Goal: Task Accomplishment & Management: Use online tool/utility

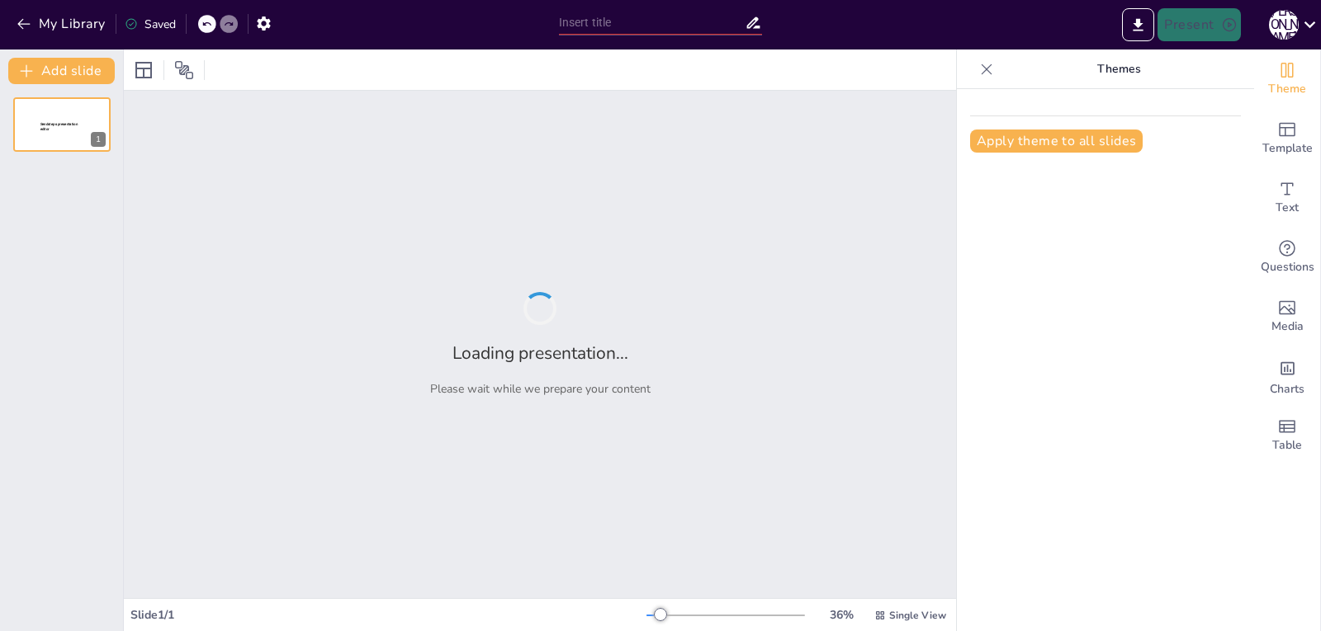
type input "Unveiling Performance: A Comprehensive Overview of the Lexus F Sport Series"
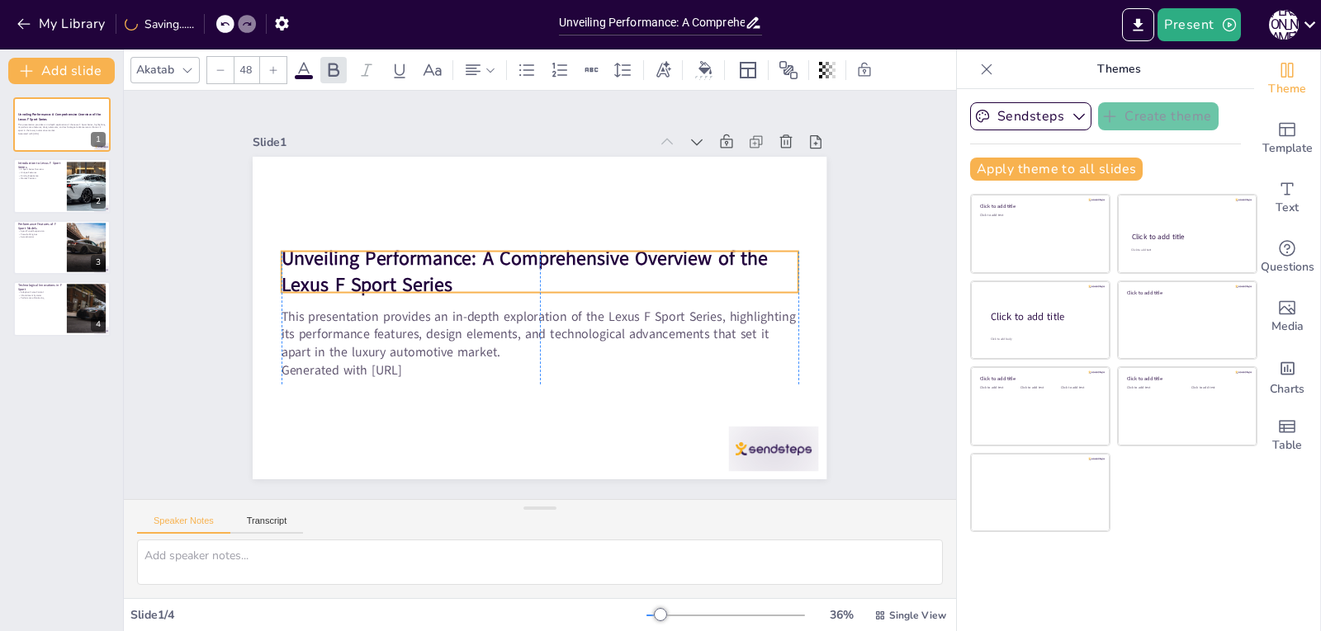
click at [281, 253] on strong "Unveiling Performance: A Comprehensive Overview of the Lexus F Sport Series" at bounding box center [524, 271] width 486 height 53
click at [434, 267] on strong "Unveiling Performance: A Comprehensive Overview of the Lexus F Sport Series" at bounding box center [527, 257] width 489 height 77
click at [451, 278] on p "Unveiling Performance: A Comprehensive Overview of the Lexus F Sport Series" at bounding box center [539, 272] width 517 height 54
click at [449, 278] on p "Unveiling Performance: A Comprehensive Overview of the Lexus F Sport Series" at bounding box center [539, 272] width 517 height 54
click at [543, 214] on icon at bounding box center [553, 219] width 20 height 20
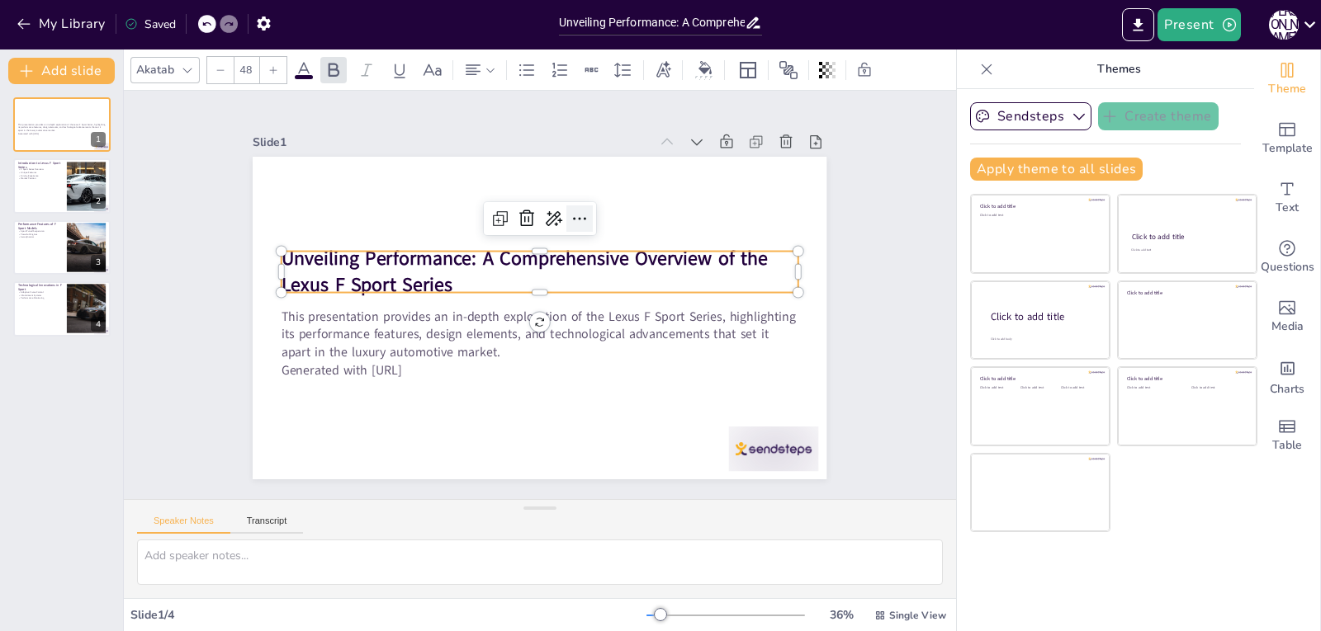
click at [576, 214] on icon at bounding box center [586, 222] width 21 height 21
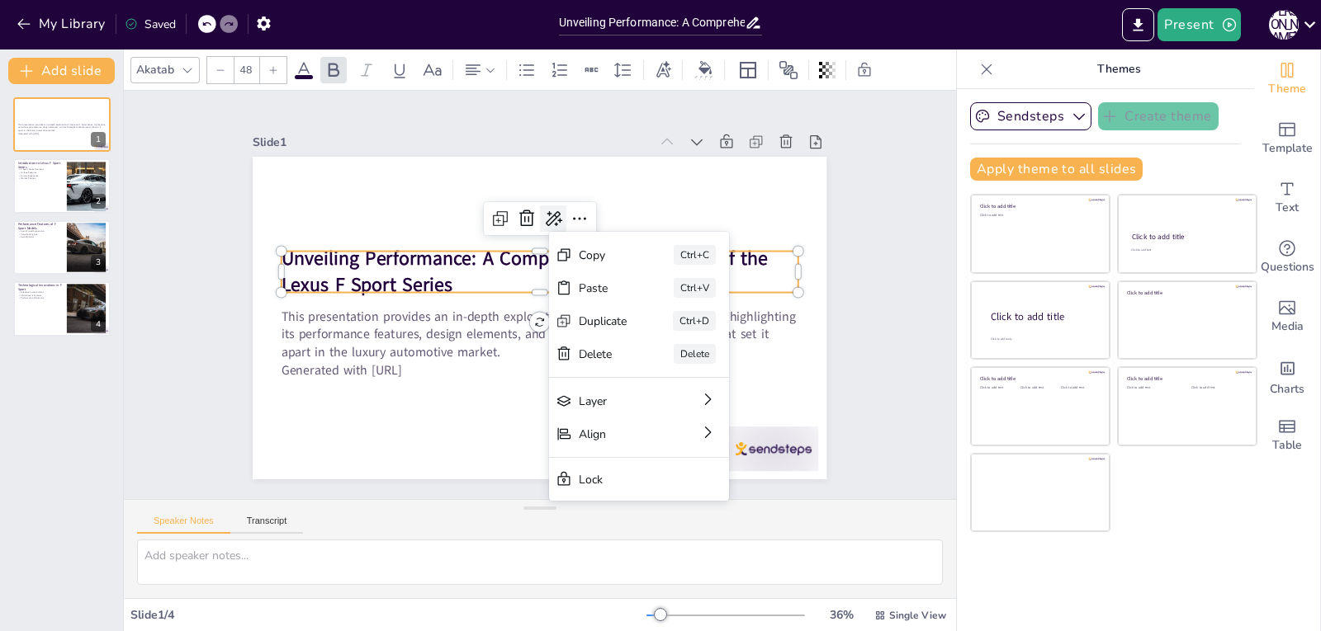
click at [550, 210] on icon at bounding box center [560, 220] width 21 height 21
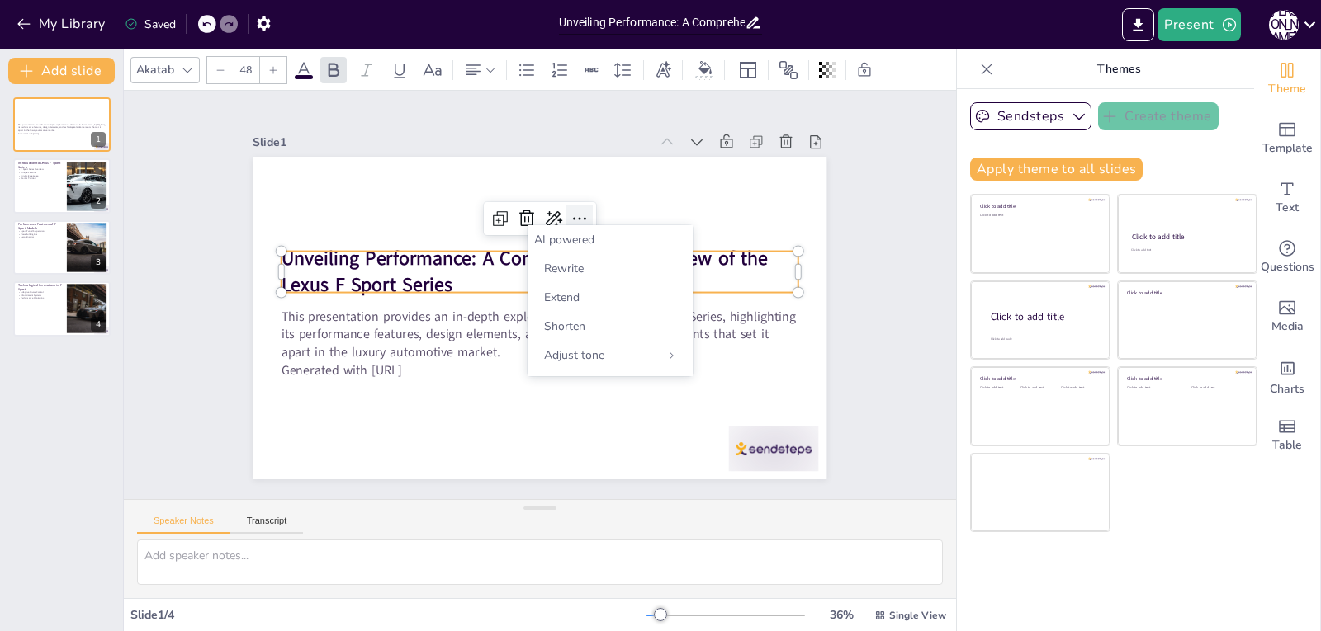
click at [569, 216] on icon at bounding box center [579, 219] width 20 height 20
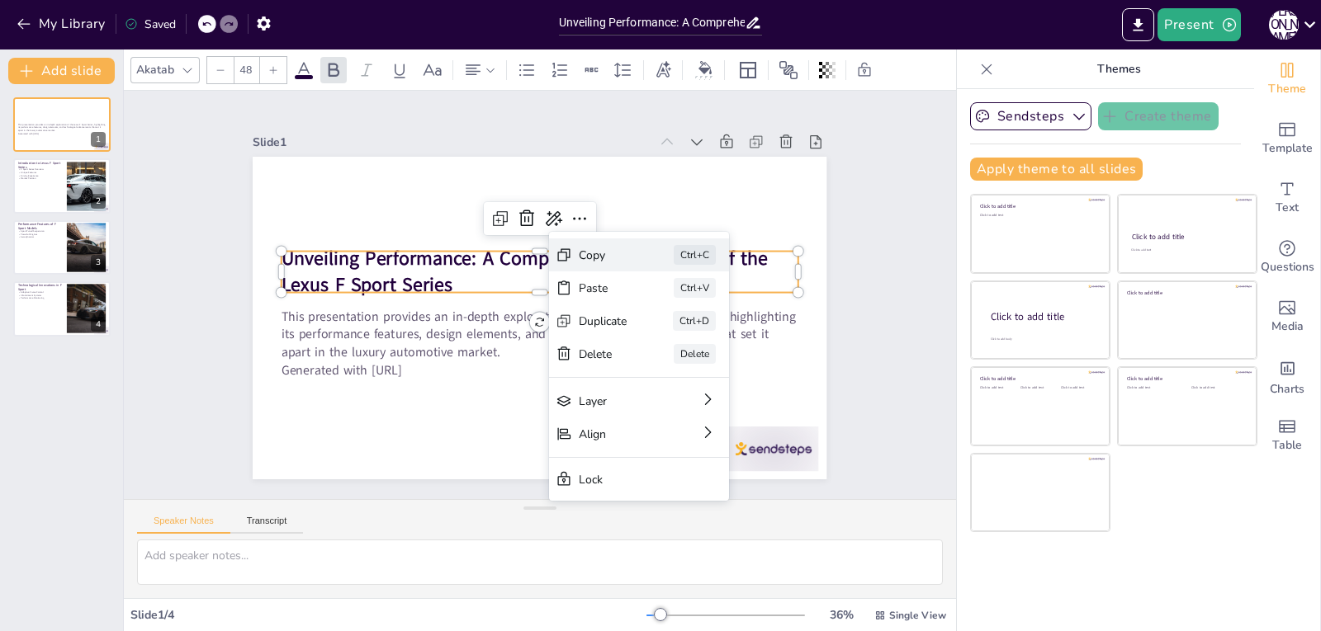
click at [695, 355] on div "Copy" at bounding box center [720, 365] width 50 height 21
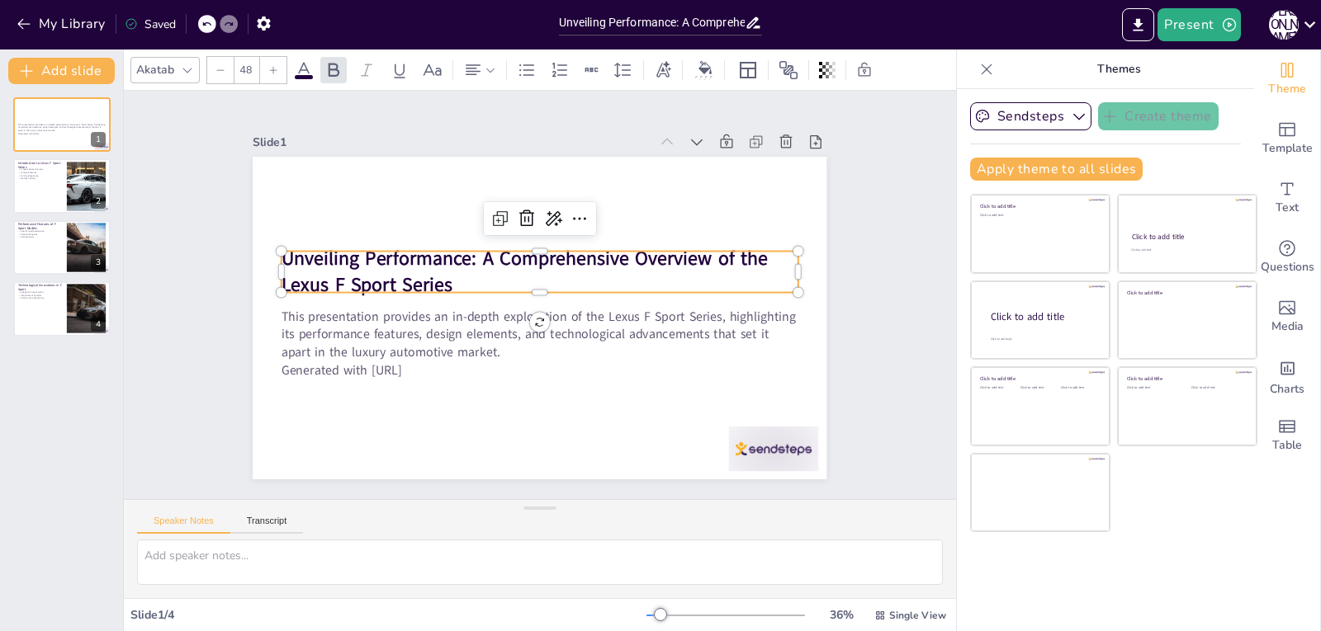
click at [481, 278] on p "Unveiling Performance: A Comprehensive Overview of the Lexus F Sport Series" at bounding box center [539, 272] width 517 height 54
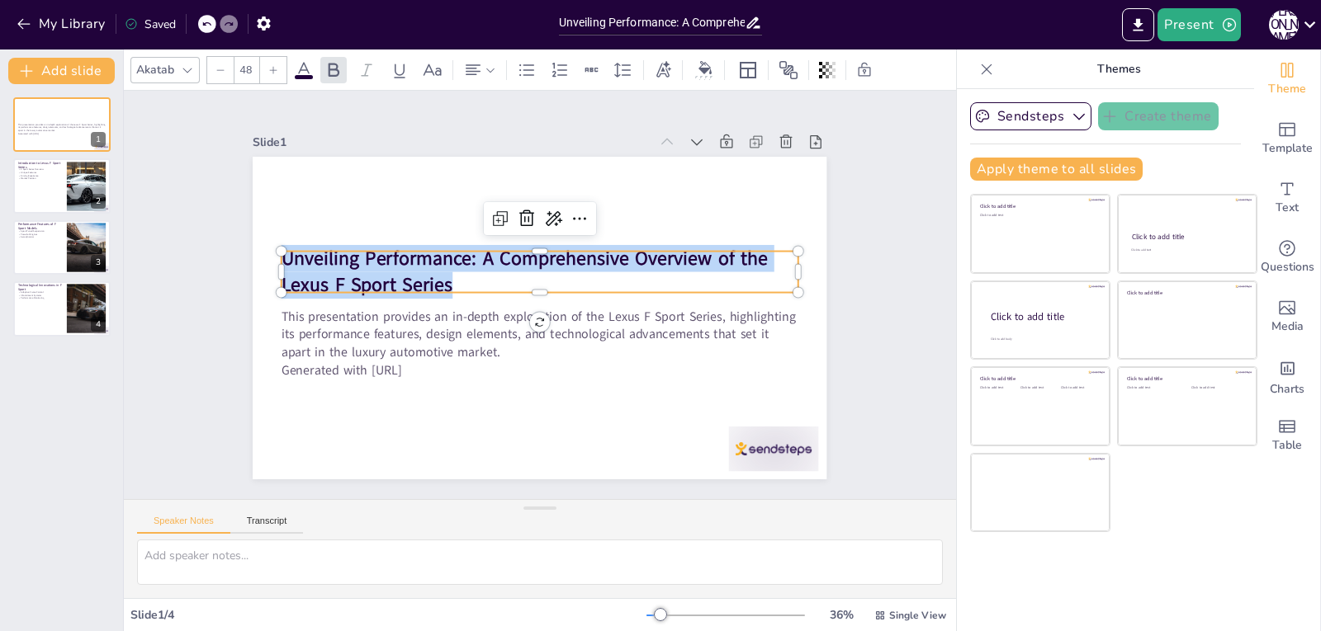
drag, startPoint x: 451, startPoint y: 276, endPoint x: 272, endPoint y: 256, distance: 179.4
click at [281, 256] on p "Unveiling Performance: A Comprehensive Overview of the Lexus F Sport Series" at bounding box center [539, 272] width 517 height 54
copy strong "Unveiling Performance: A Comprehensive Overview of the Lexus F Sport Series"
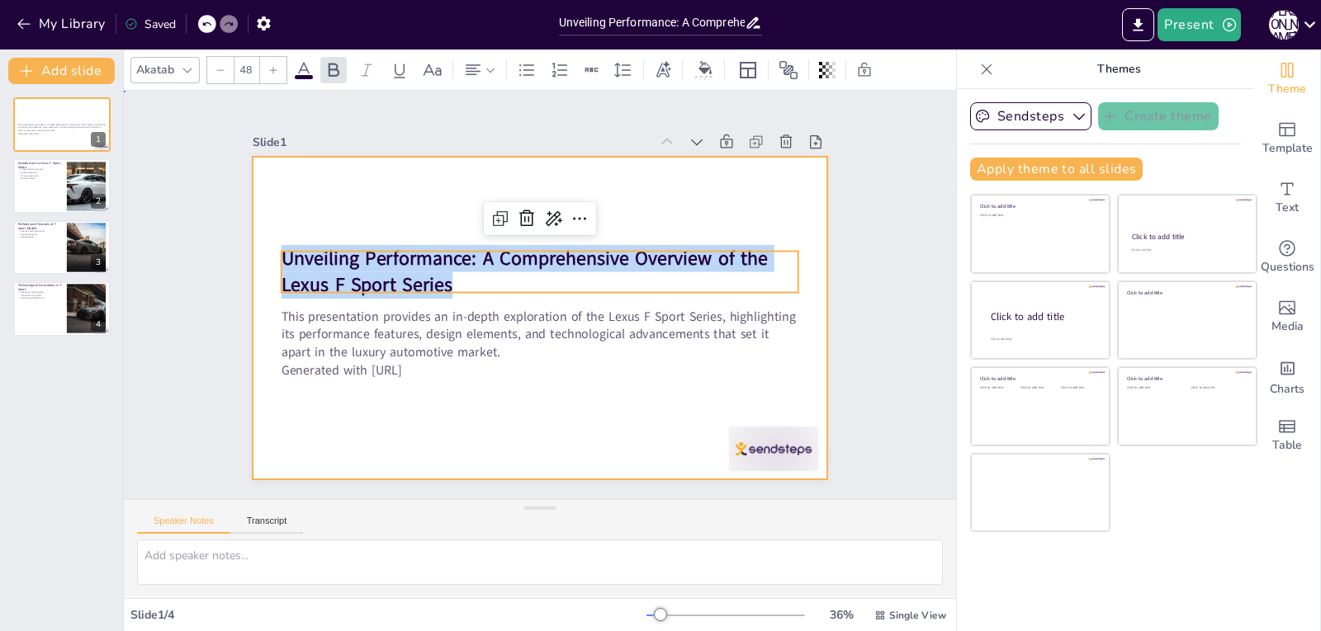
click at [479, 415] on div at bounding box center [537, 318] width 604 height 381
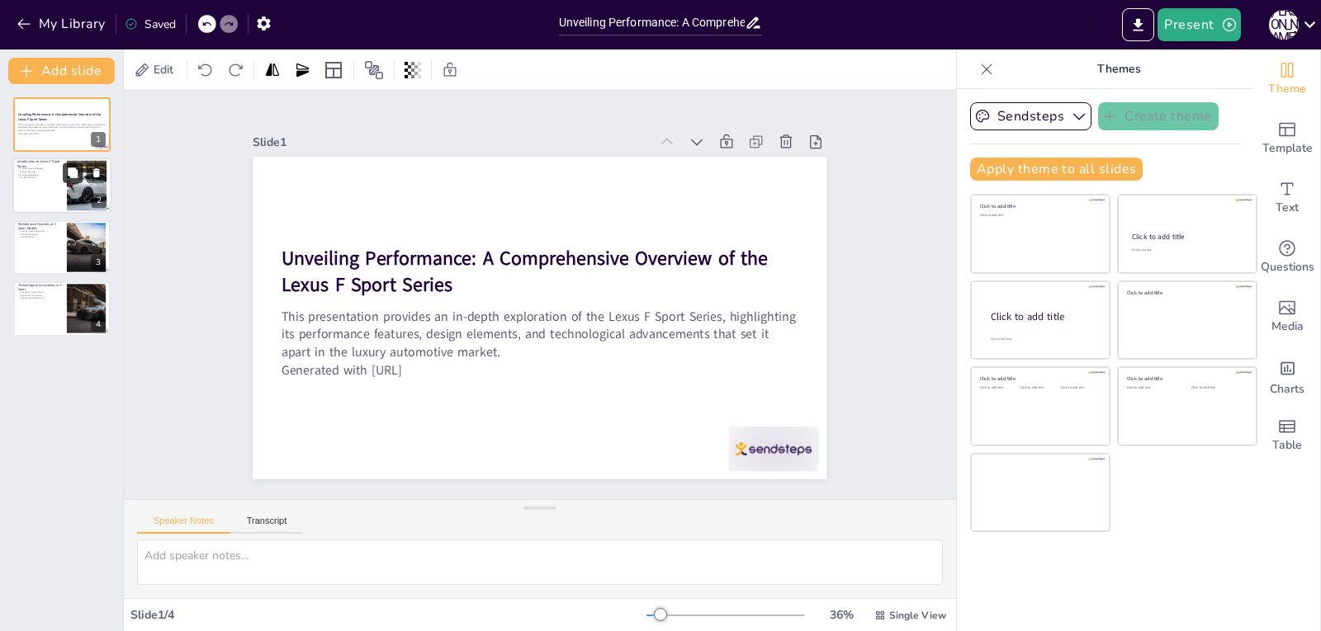
click at [77, 177] on icon at bounding box center [73, 173] width 10 height 10
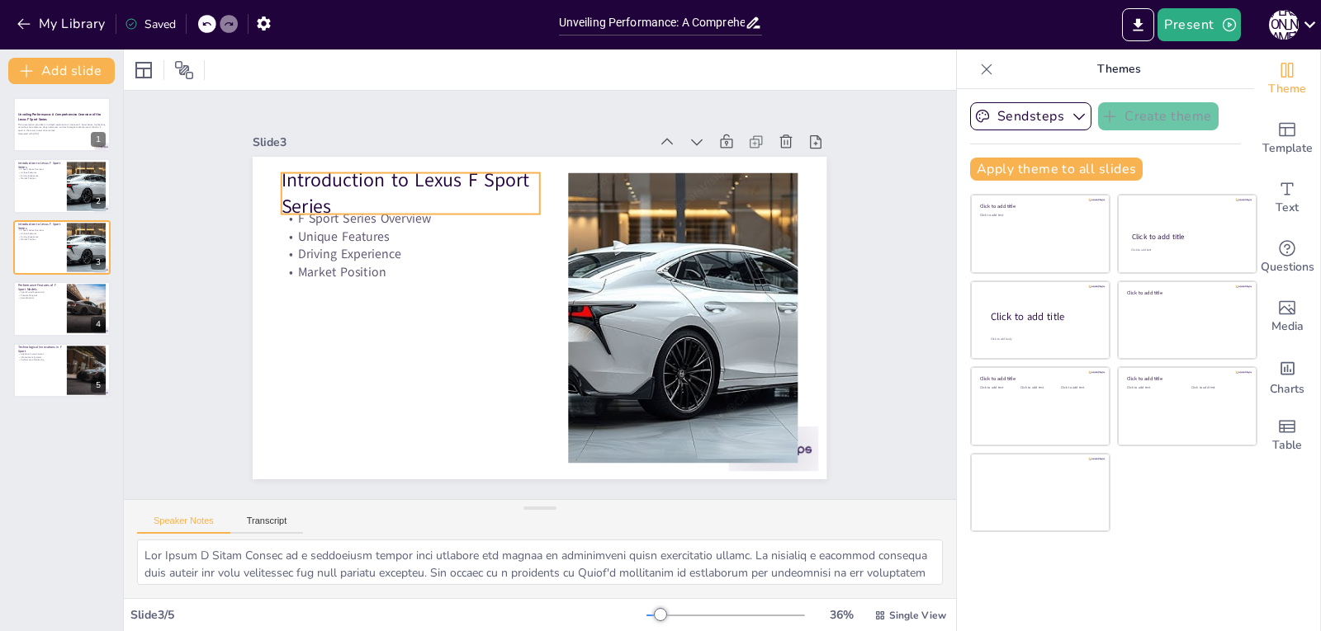
click at [323, 197] on p "Introduction to Lexus F Sport Series" at bounding box center [422, 180] width 262 height 80
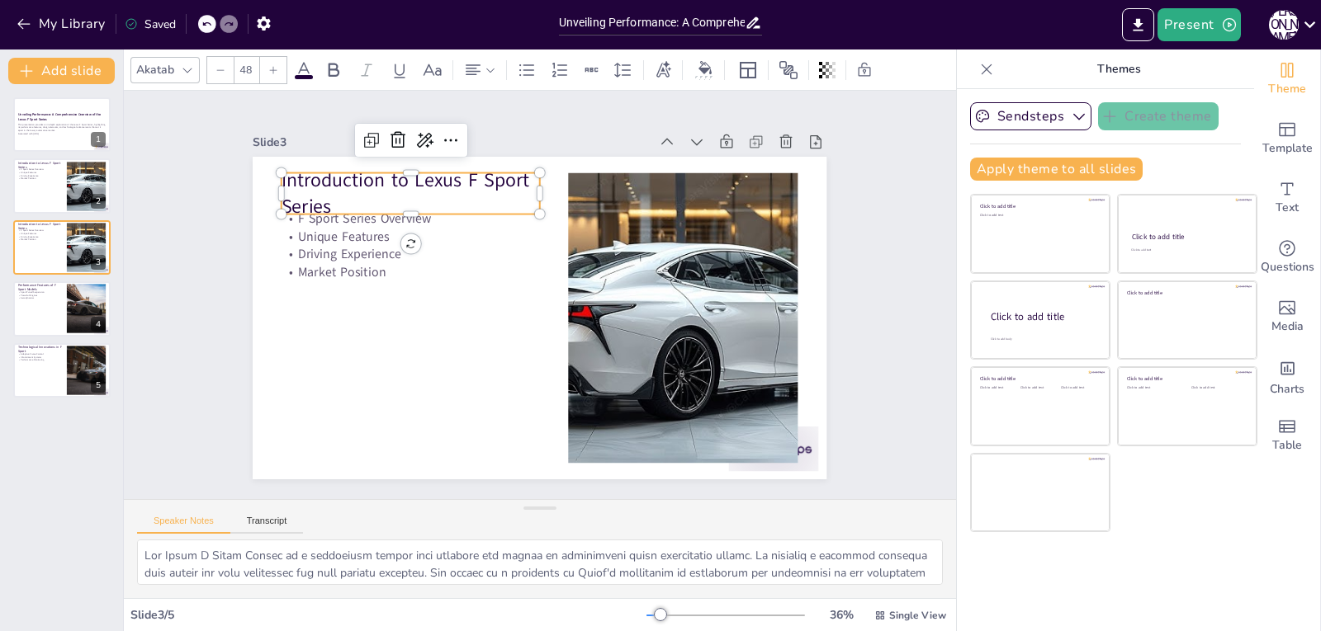
click at [323, 197] on p "Introduction to Lexus F Sport Series" at bounding box center [422, 180] width 262 height 80
click at [327, 196] on p "Introduction to Lexus F Sport Series" at bounding box center [410, 194] width 258 height 54
click at [326, 201] on p "Introduction to Lexus F Sport Series" at bounding box center [422, 180] width 262 height 80
copy p "Introduction to Lexus F Sport Series"
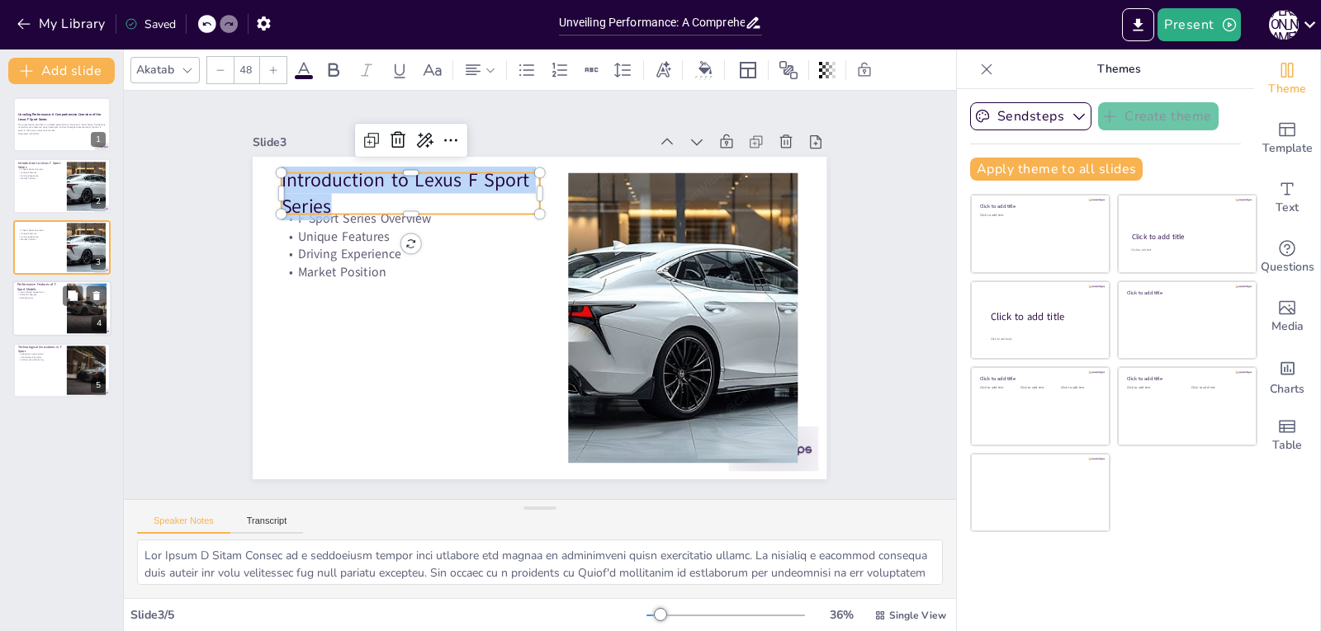
click at [53, 318] on div at bounding box center [61, 309] width 99 height 56
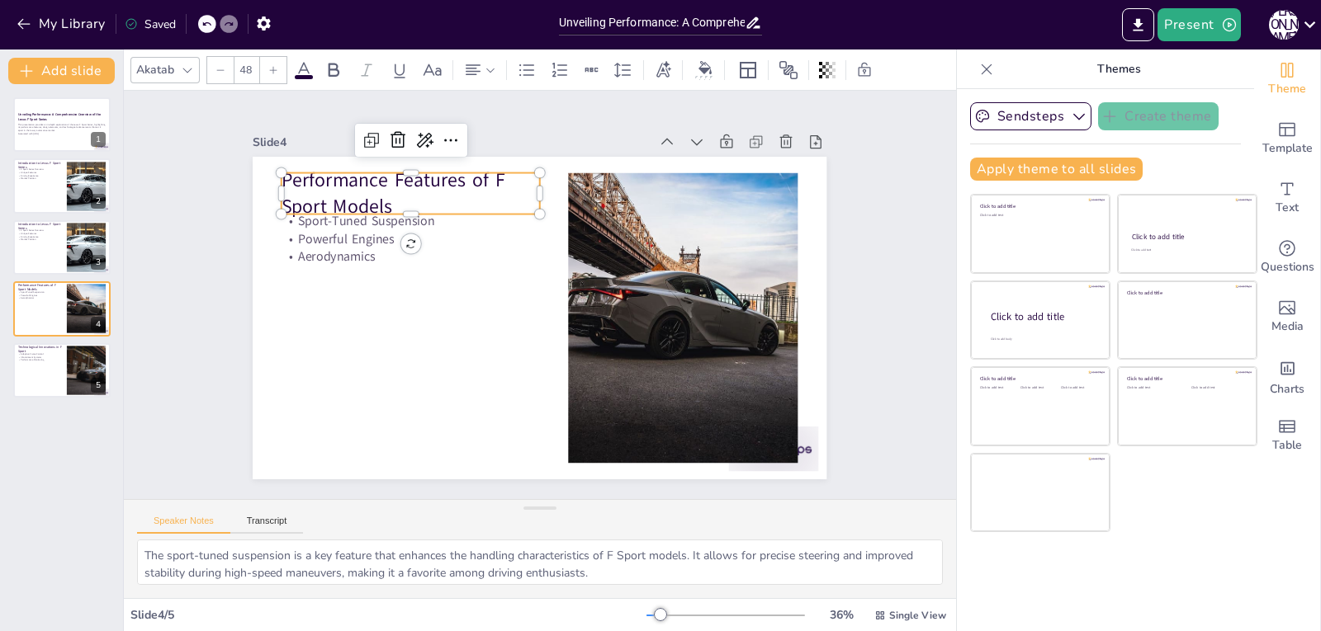
click at [386, 201] on p "Performance Features of F Sport Models" at bounding box center [422, 180] width 262 height 80
click at [387, 198] on p "Performance Features of F Sport Models" at bounding box center [422, 180] width 262 height 80
click at [383, 194] on p "Performance Features of F Sport Models" at bounding box center [422, 180] width 262 height 80
click at [385, 194] on p "Performance Features of F Sport Models" at bounding box center [422, 180] width 262 height 80
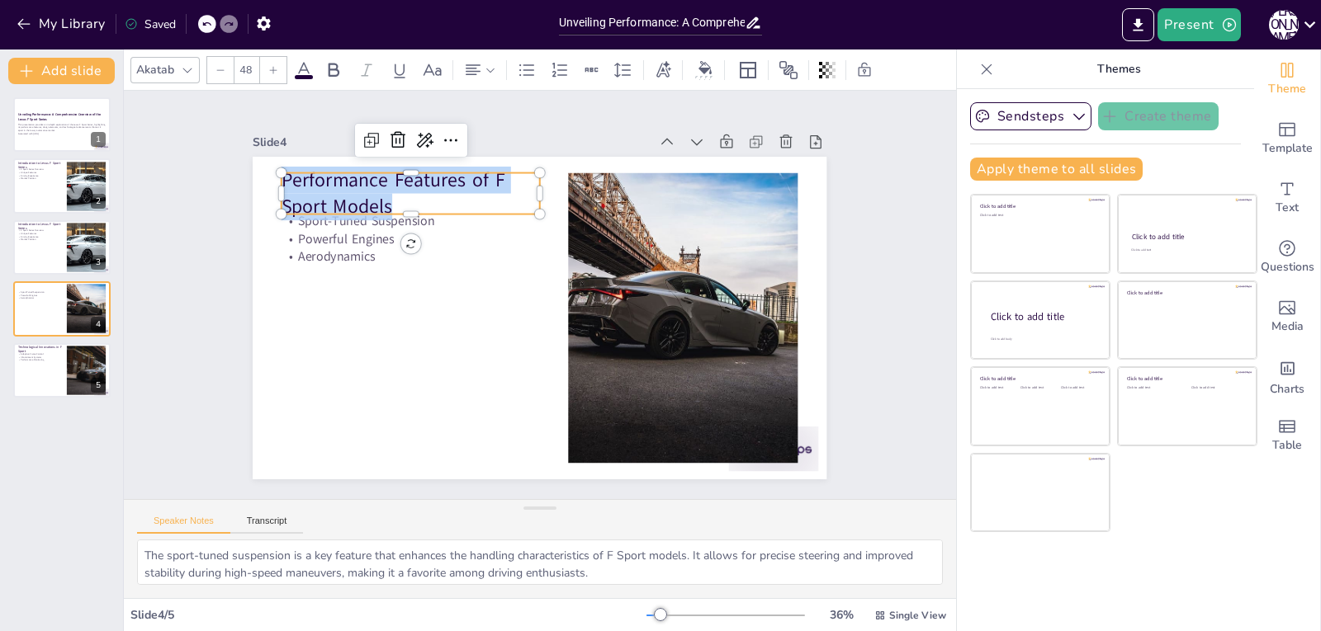
drag, startPoint x: 385, startPoint y: 194, endPoint x: 302, endPoint y: 170, distance: 86.7
click at [302, 170] on p "Performance Features of F Sport Models" at bounding box center [422, 180] width 262 height 80
copy p "Performance Features of F Sport Models"
click at [48, 378] on div at bounding box center [61, 371] width 99 height 56
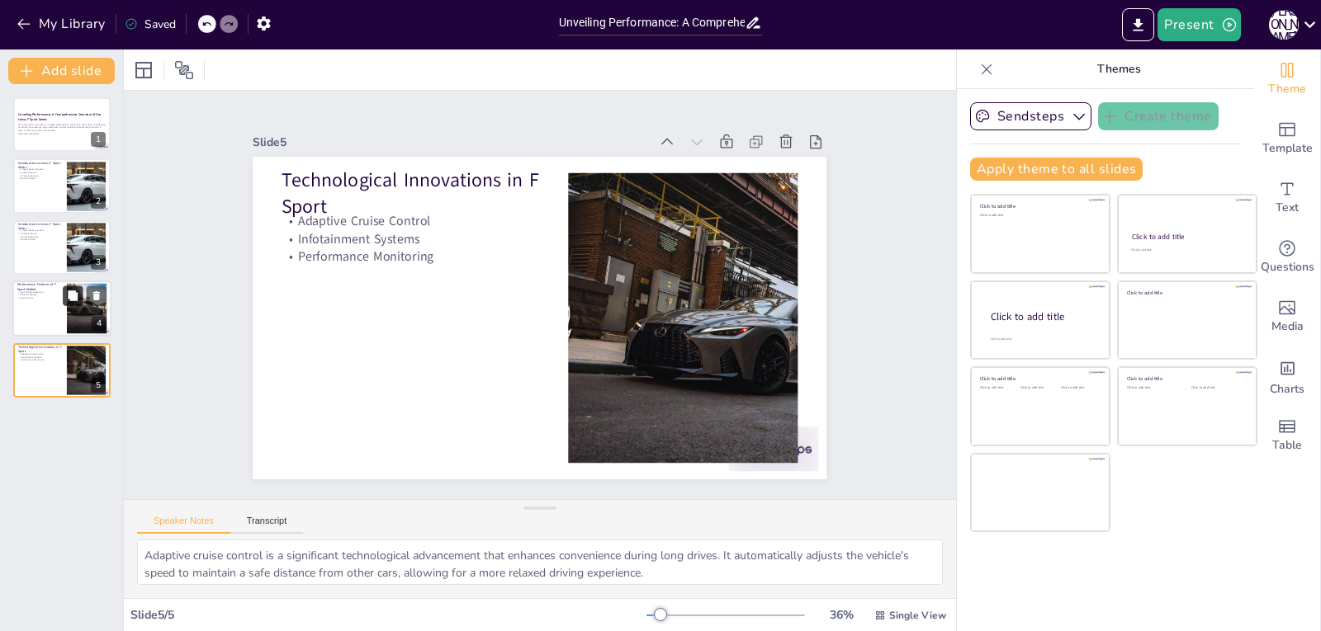
click at [78, 286] on button at bounding box center [73, 296] width 20 height 20
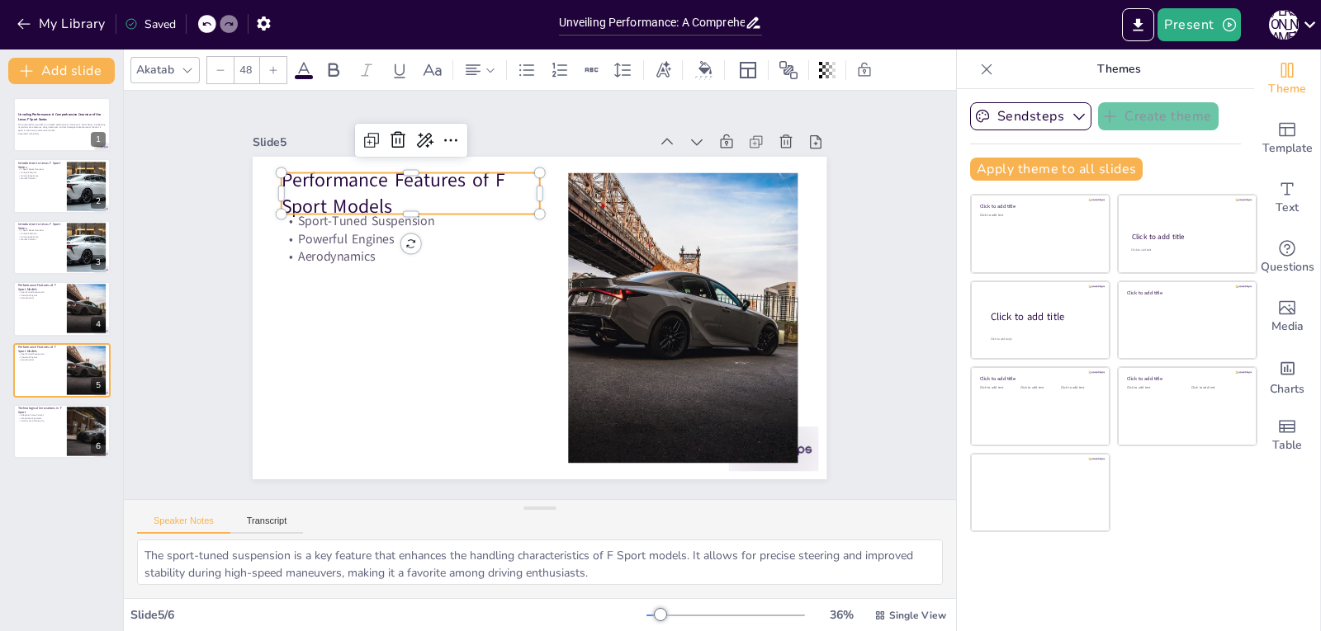
click at [386, 196] on p "Performance Features of F Sport Models" at bounding box center [410, 194] width 258 height 54
click at [385, 196] on p "Performance Features of F Sport Models" at bounding box center [422, 180] width 262 height 80
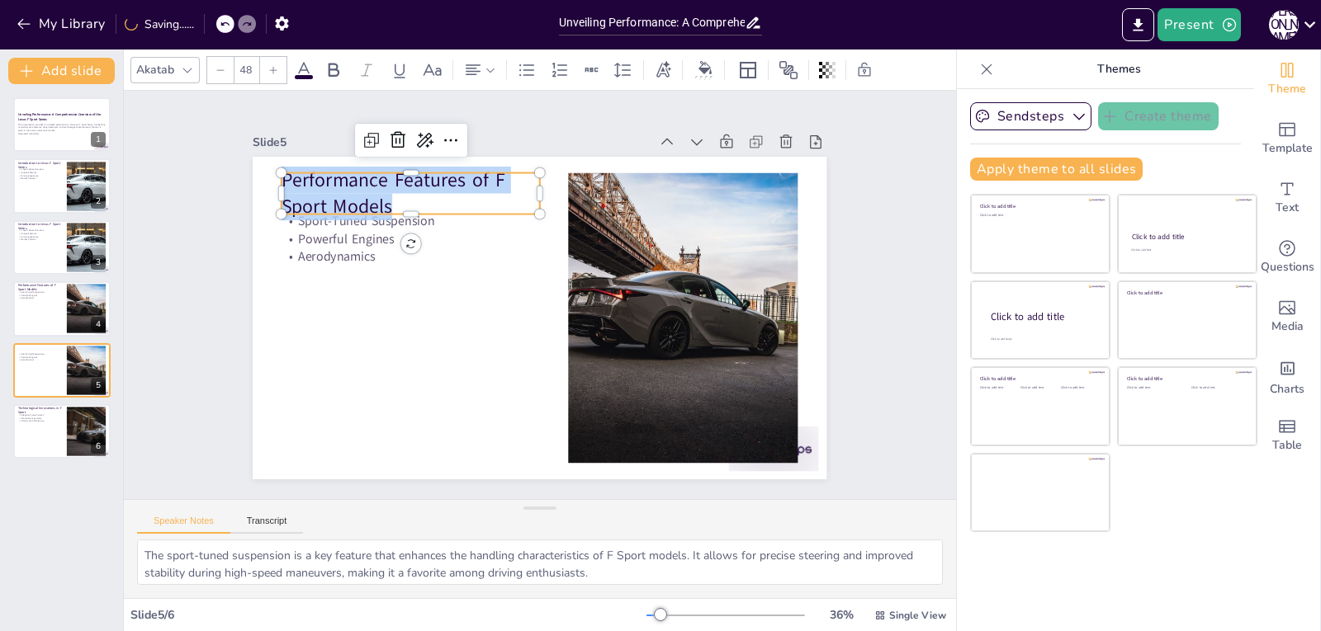
drag, startPoint x: 382, startPoint y: 196, endPoint x: 269, endPoint y: 174, distance: 115.2
click at [269, 174] on div "Sport-Tuned Suspension Powerful Engines Aerodynamics Performance Features of F …" at bounding box center [537, 318] width 604 height 380
copy p "Performance Features of F Sport Models"
drag, startPoint x: 13, startPoint y: 238, endPoint x: 28, endPoint y: 239, distance: 14.9
click at [16, 238] on div at bounding box center [61, 248] width 99 height 56
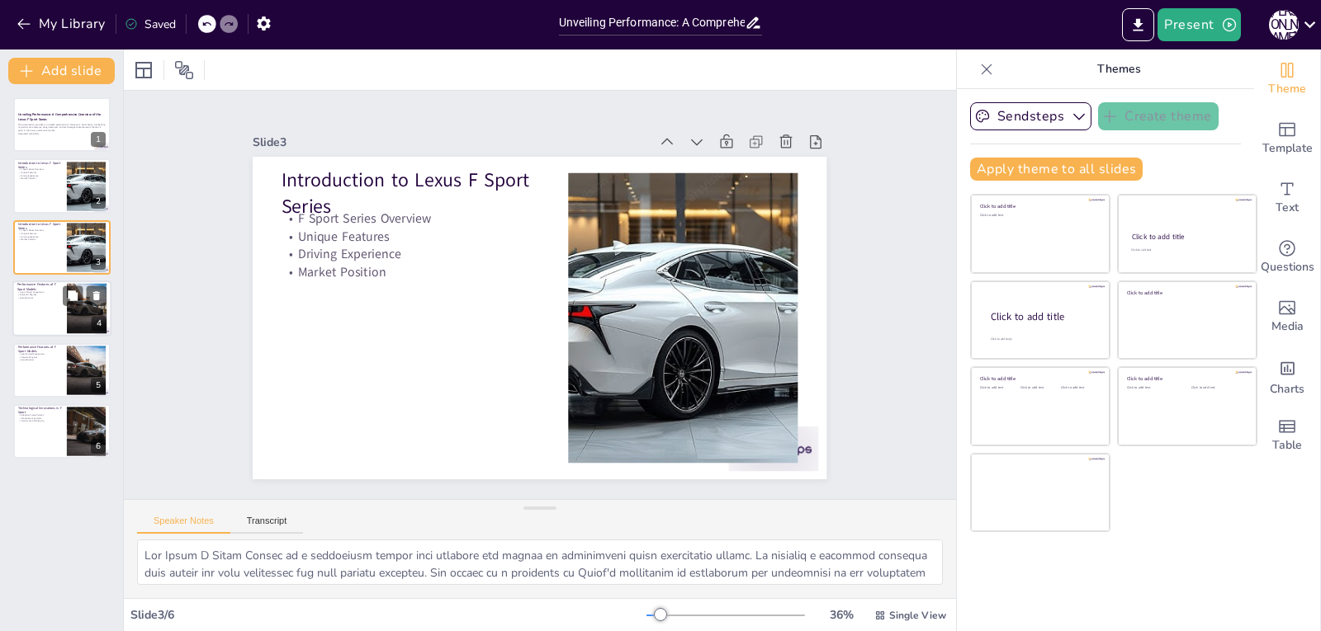
click at [48, 291] on p "Sport-Tuned Suspension" at bounding box center [39, 292] width 45 height 3
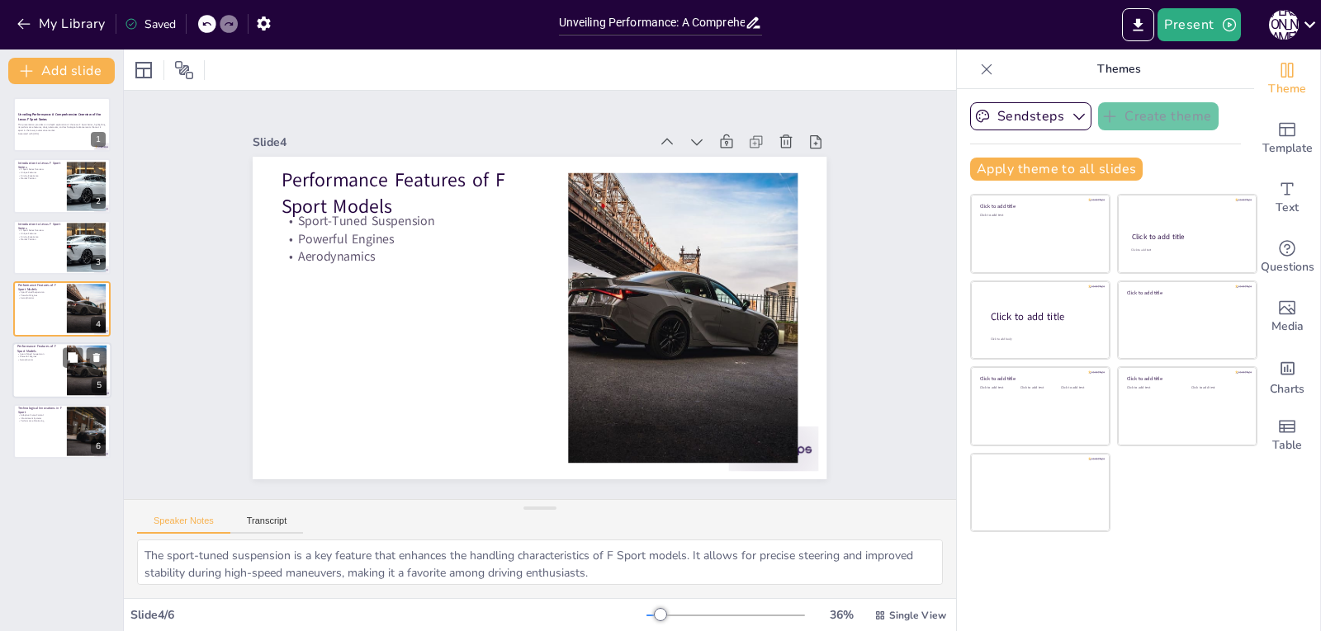
click at [46, 356] on p "Powerful Engines" at bounding box center [39, 356] width 45 height 3
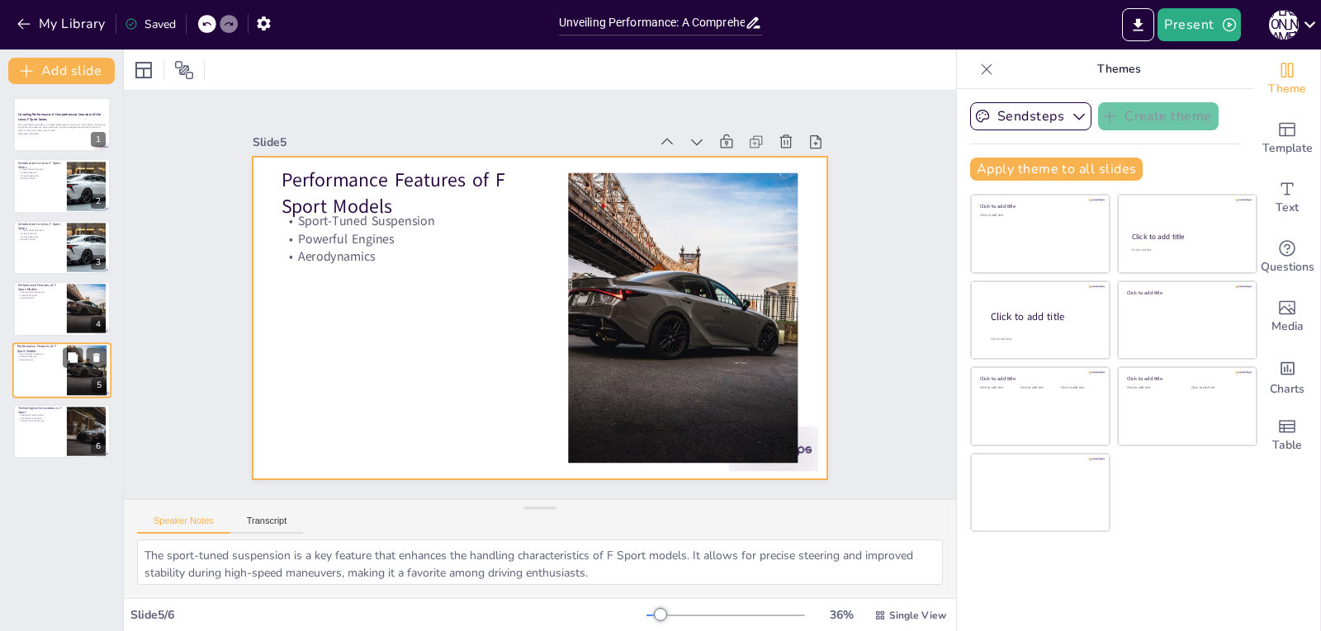
click at [32, 371] on div at bounding box center [61, 371] width 99 height 56
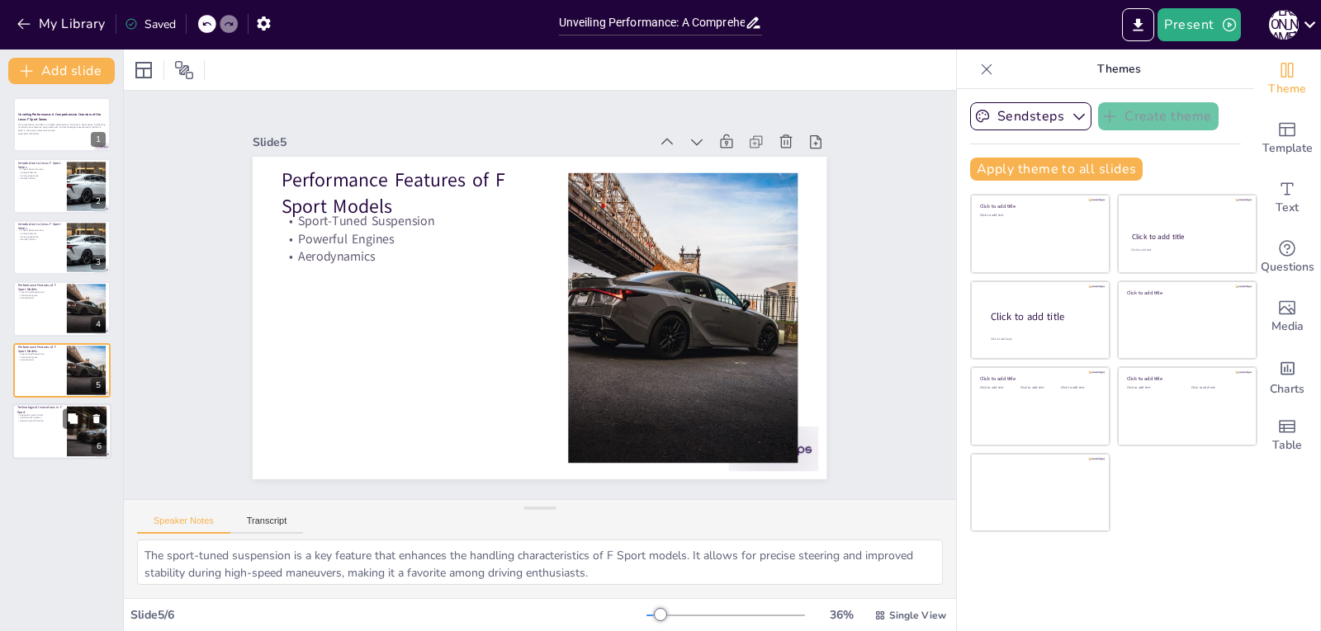
click at [62, 440] on div at bounding box center [61, 432] width 99 height 56
type textarea "Adaptive cruise control is a significant technological advancement that enhance…"
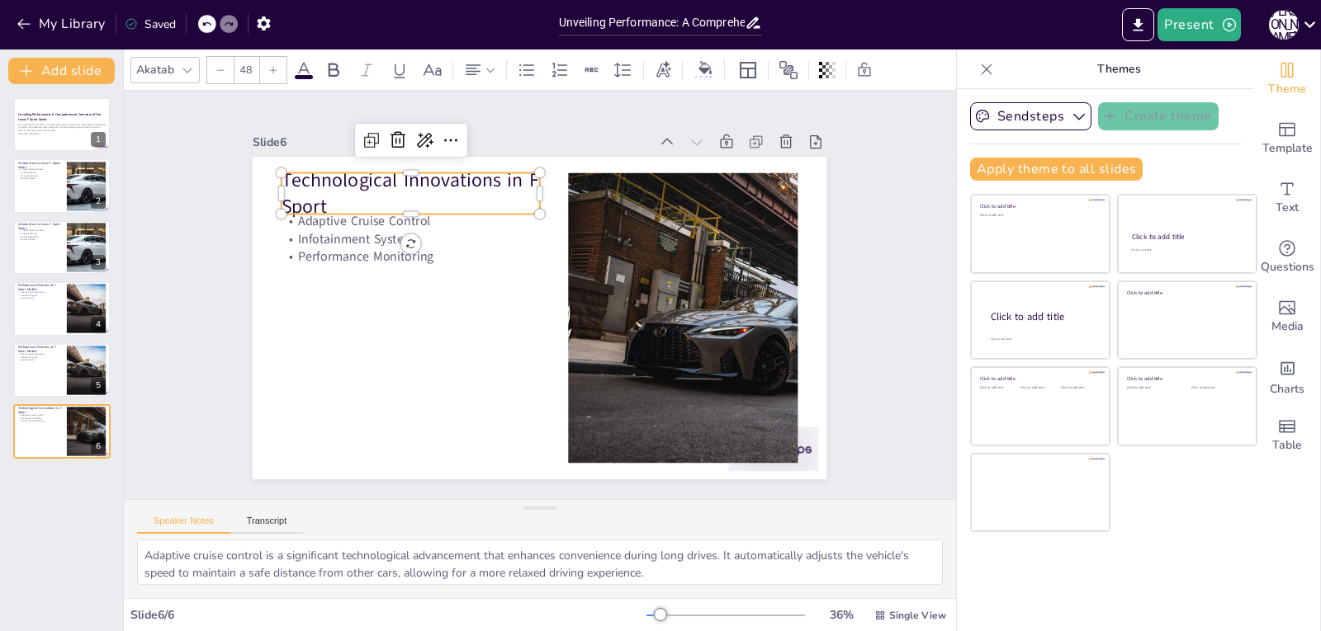
click at [339, 193] on p "Technological Innovations in F Sport" at bounding box center [422, 180] width 262 height 80
click at [339, 196] on p "Technological Innovations in F Sport" at bounding box center [422, 180] width 262 height 80
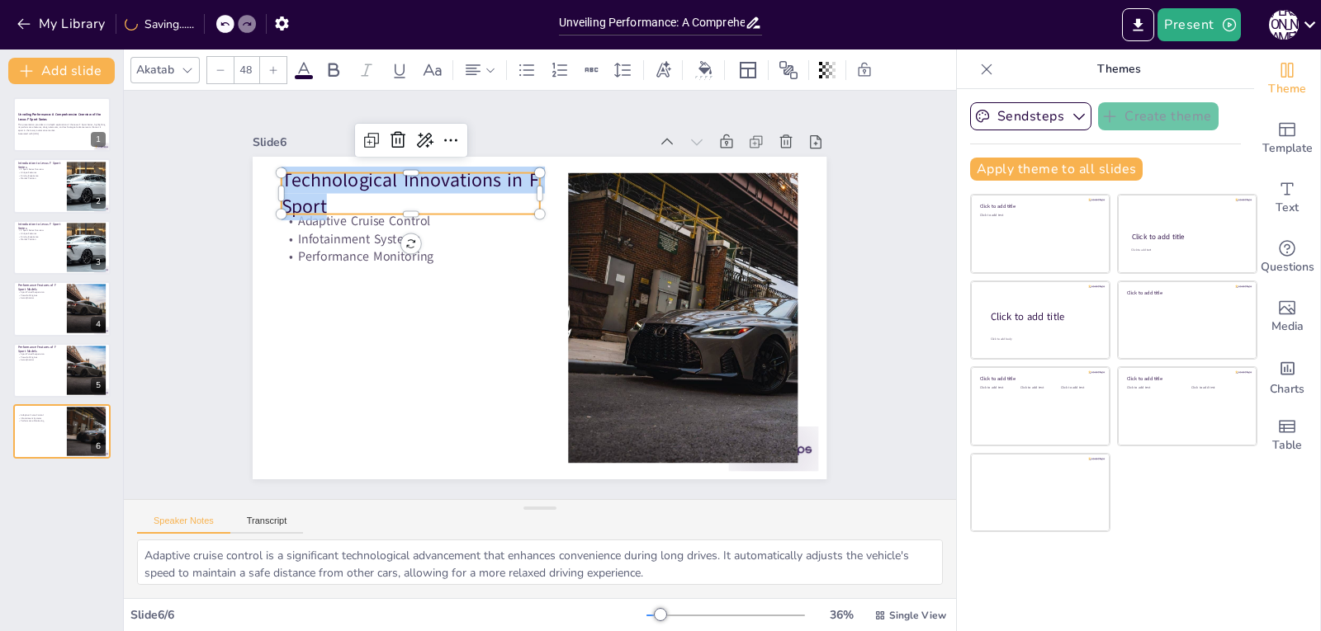
drag, startPoint x: 324, startPoint y: 196, endPoint x: 282, endPoint y: 175, distance: 46.9
click at [281, 174] on p "Technological Innovations in F Sport" at bounding box center [410, 194] width 258 height 54
click at [357, 202] on p "Technological Innovations in F Sport" at bounding box center [410, 194] width 258 height 54
drag, startPoint x: 344, startPoint y: 201, endPoint x: 267, endPoint y: 174, distance: 81.2
click at [267, 174] on div "Adaptive Cruise Control Infotainment Systems Performance Monitoring Technologic…" at bounding box center [540, 318] width 574 height 323
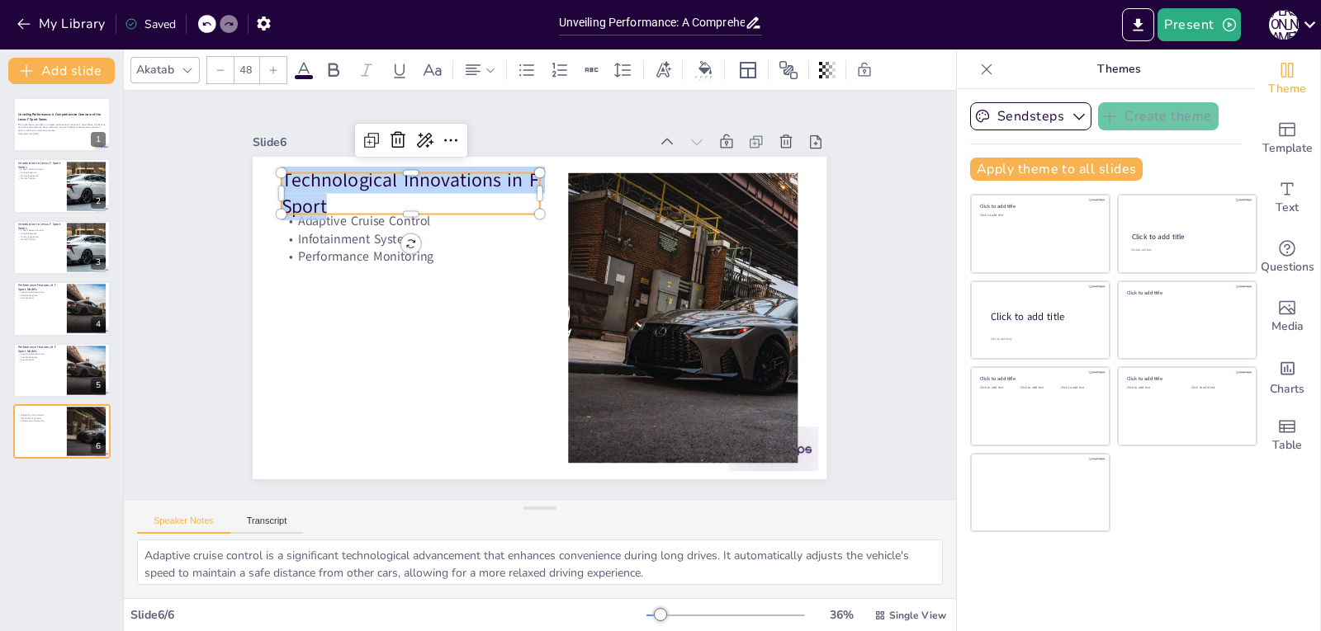
copy p "Technological Innovations in F Sport"
